Goal: Book appointment/travel/reservation

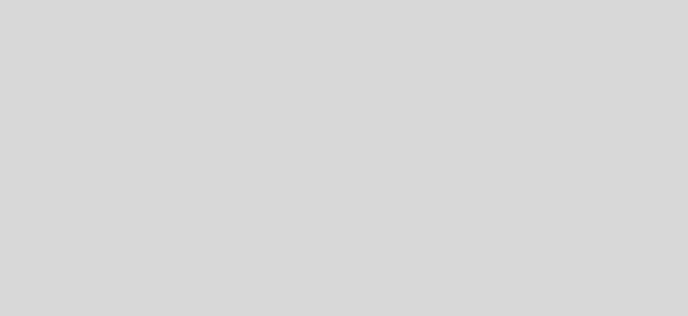
select select "es"
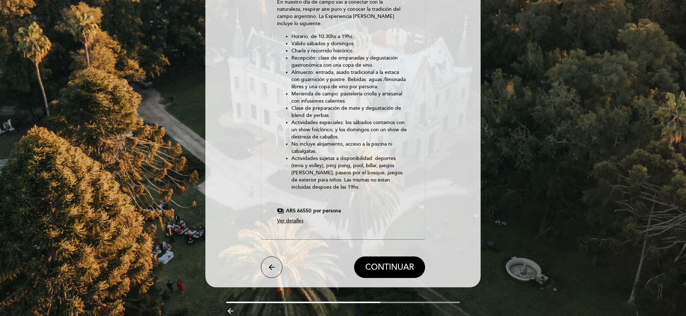
scroll to position [13, 0]
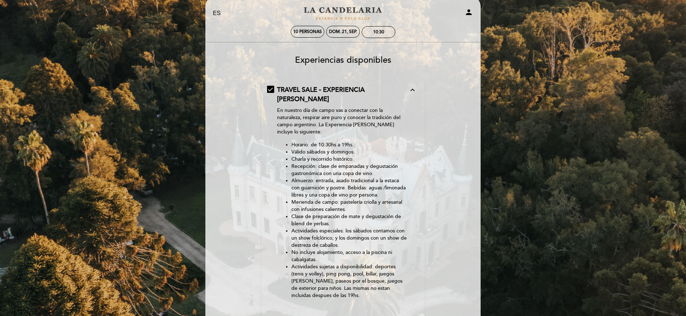
click at [538, 239] on div "EN ES PT [GEOGRAPHIC_DATA][PERSON_NAME] person 10 personas dom. 21, sep. 10:30 …" at bounding box center [343, 220] width 686 height 467
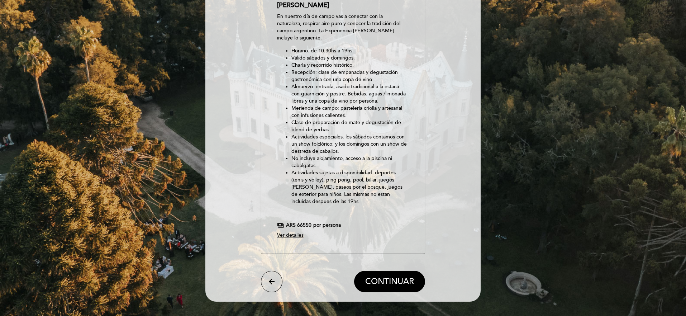
scroll to position [110, 0]
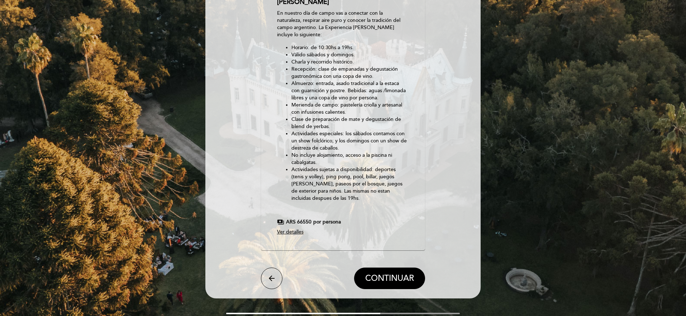
click at [297, 229] on span "Ver detalles" at bounding box center [290, 232] width 27 height 6
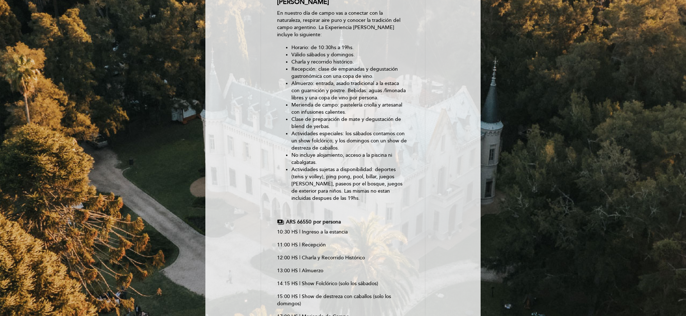
scroll to position [112, 0]
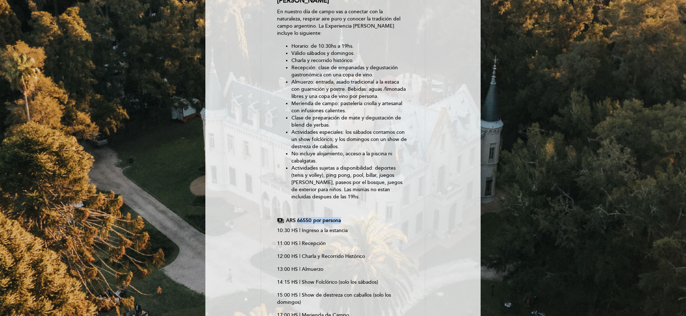
drag, startPoint x: 341, startPoint y: 211, endPoint x: 299, endPoint y: 213, distance: 42.3
click at [296, 217] on div "payments ARS 66550 por persona" at bounding box center [343, 220] width 132 height 7
